Goal: Find specific page/section: Find specific page/section

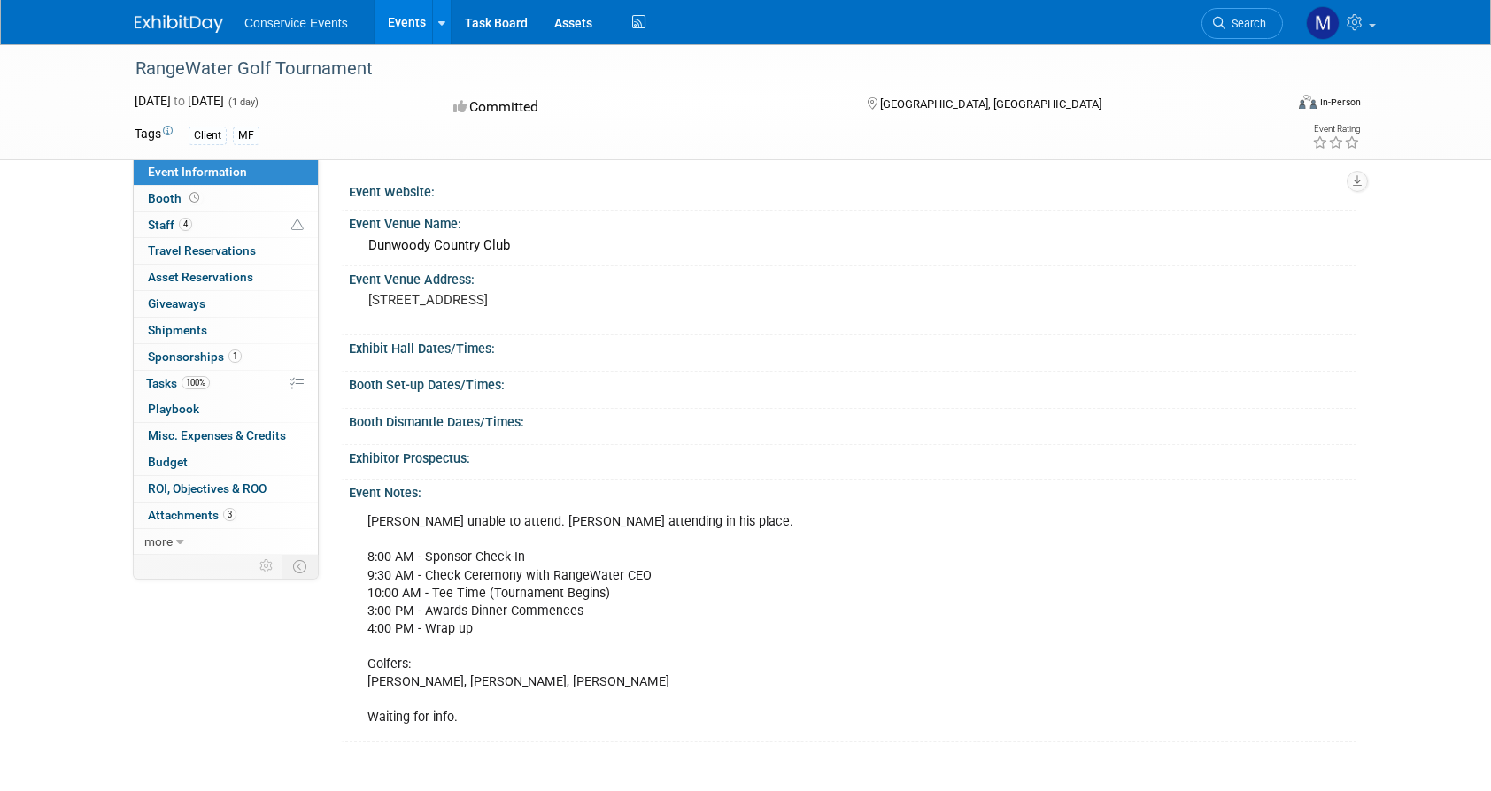
drag, startPoint x: 387, startPoint y: 66, endPoint x: 133, endPoint y: 66, distance: 254.0
click at [133, 66] on div "RangeWater Golf Tournament" at bounding box center [692, 69] width 1127 height 32
copy div "RangeWater Golf Tournament"
drag, startPoint x: 928, startPoint y: 105, endPoint x: 880, endPoint y: 107, distance: 47.8
click at [880, 107] on div "[GEOGRAPHIC_DATA], [GEOGRAPHIC_DATA]" at bounding box center [1008, 102] width 287 height 21
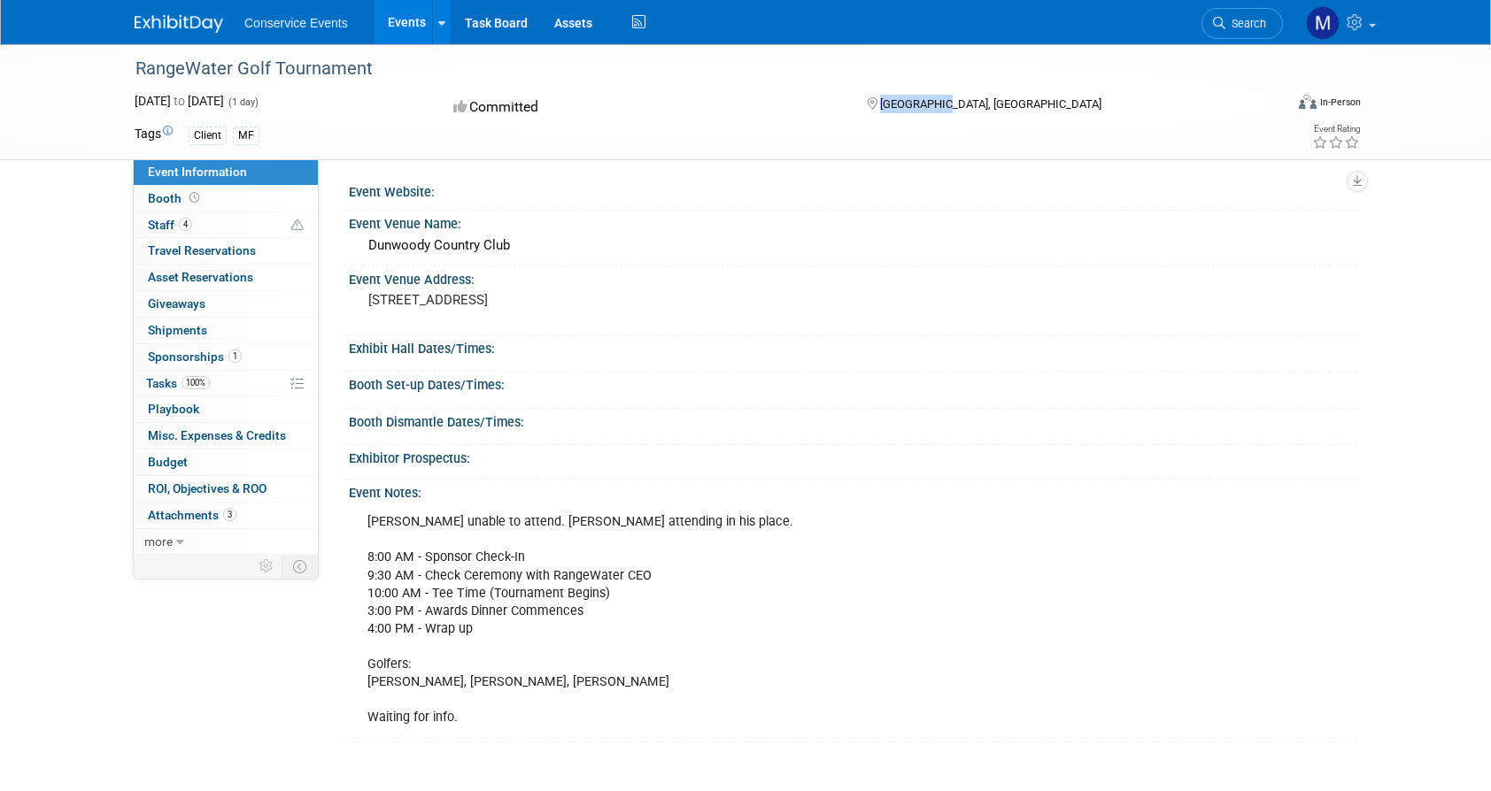
copy span "[GEOGRAPHIC_DATA], [GEOGRAPHIC_DATA]"
click at [343, 74] on div "RangeWater Golf Tournament" at bounding box center [692, 69] width 1127 height 32
drag, startPoint x: 389, startPoint y: 72, endPoint x: 104, endPoint y: 68, distance: 285.9
click at [104, 68] on div "RangeWater Golf Tournament [DATE] to [DATE] (1 day) [DATE] to [DATE] Committed …" at bounding box center [745, 102] width 1491 height 116
copy div "RangeWater Golf Tournament"
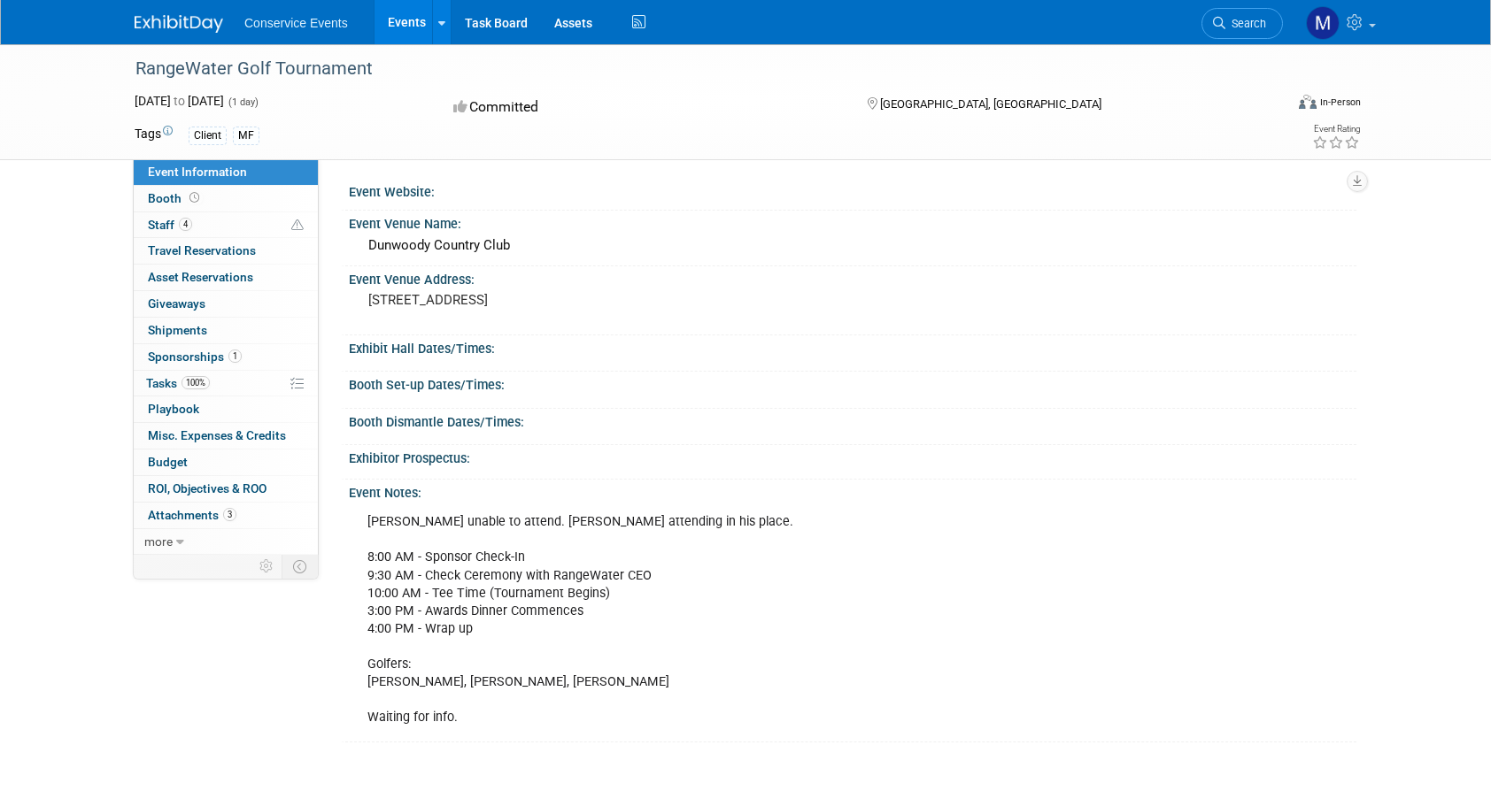
click at [377, 73] on div "RangeWater Golf Tournament" at bounding box center [692, 69] width 1127 height 32
drag, startPoint x: 390, startPoint y: 72, endPoint x: 111, endPoint y: 72, distance: 279.7
click at [110, 72] on div "RangeWater Golf Tournament [DATE] to [DATE] (1 day) [DATE] to [DATE] Committed …" at bounding box center [745, 102] width 1491 height 116
copy div "RangeWater Golf Tournament"
